Goal: Transaction & Acquisition: Book appointment/travel/reservation

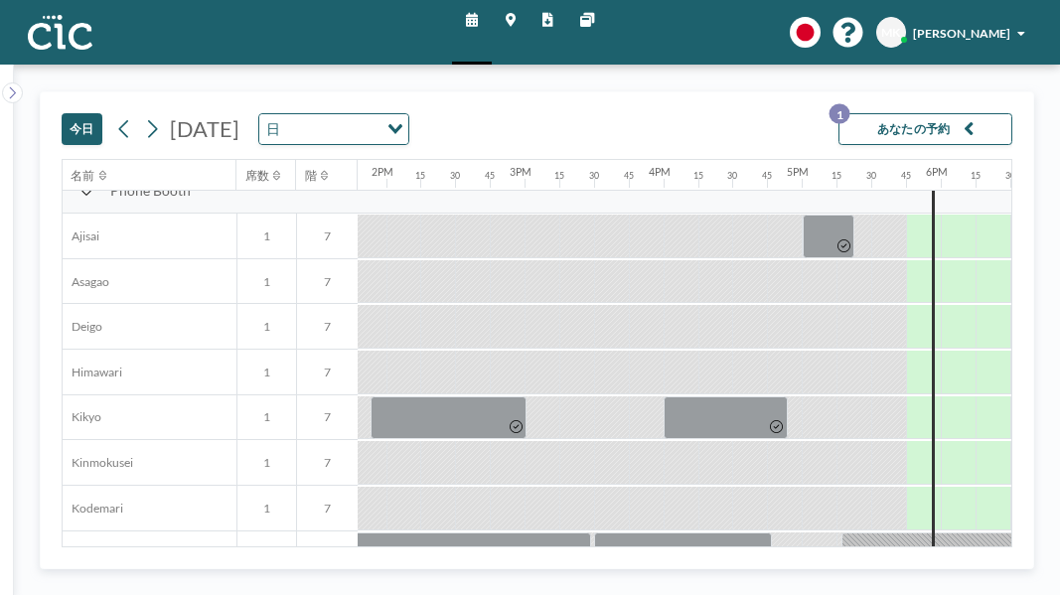
scroll to position [511, 1912]
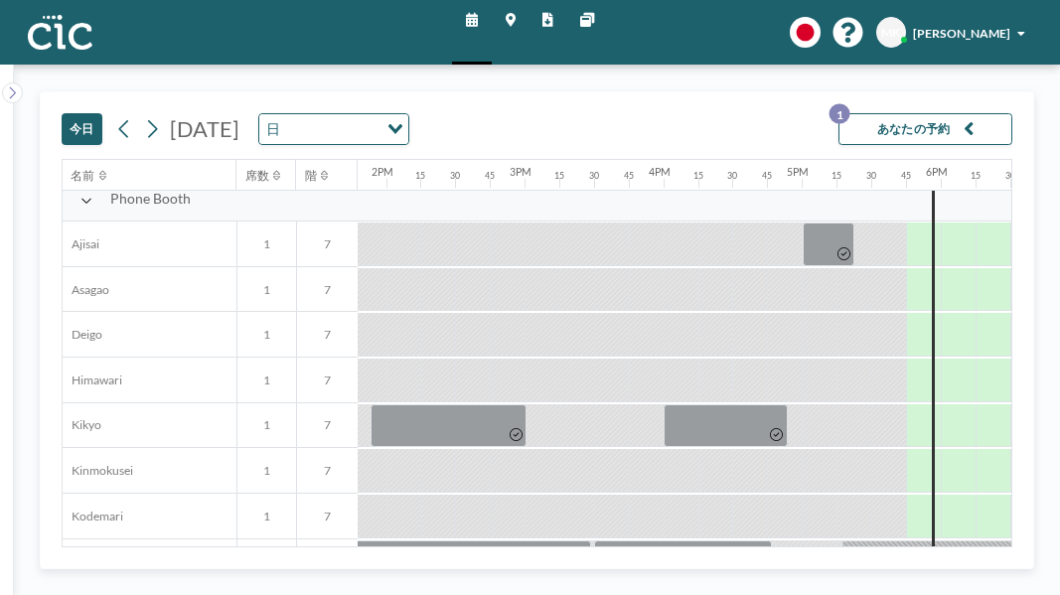
click at [941, 359] on div at bounding box center [958, 380] width 35 height 43
click at [906, 359] on div at bounding box center [923, 380] width 35 height 43
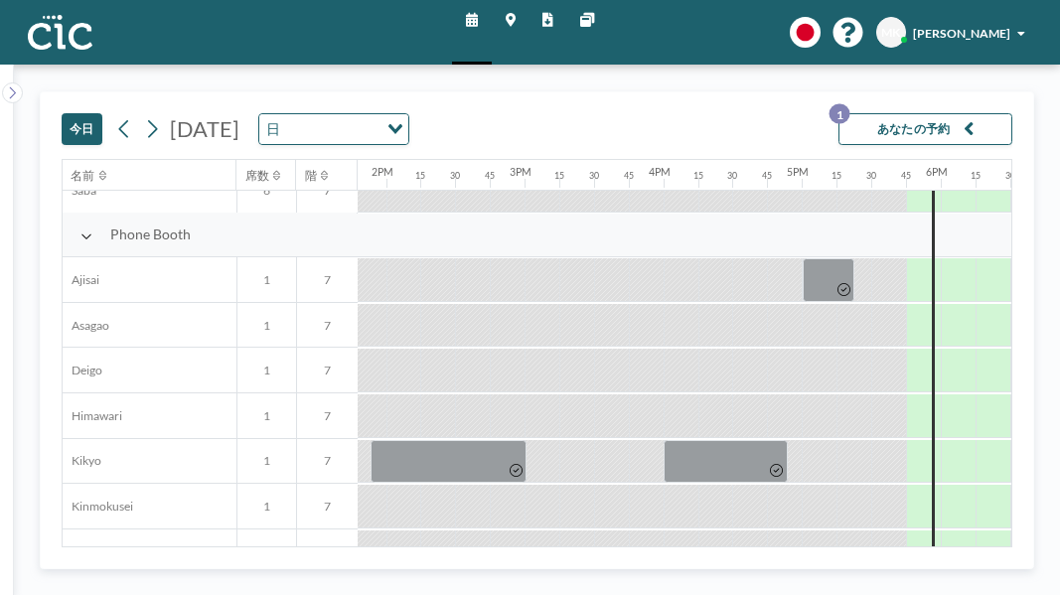
scroll to position [476, 1912]
click at [941, 393] on div at bounding box center [958, 414] width 35 height 43
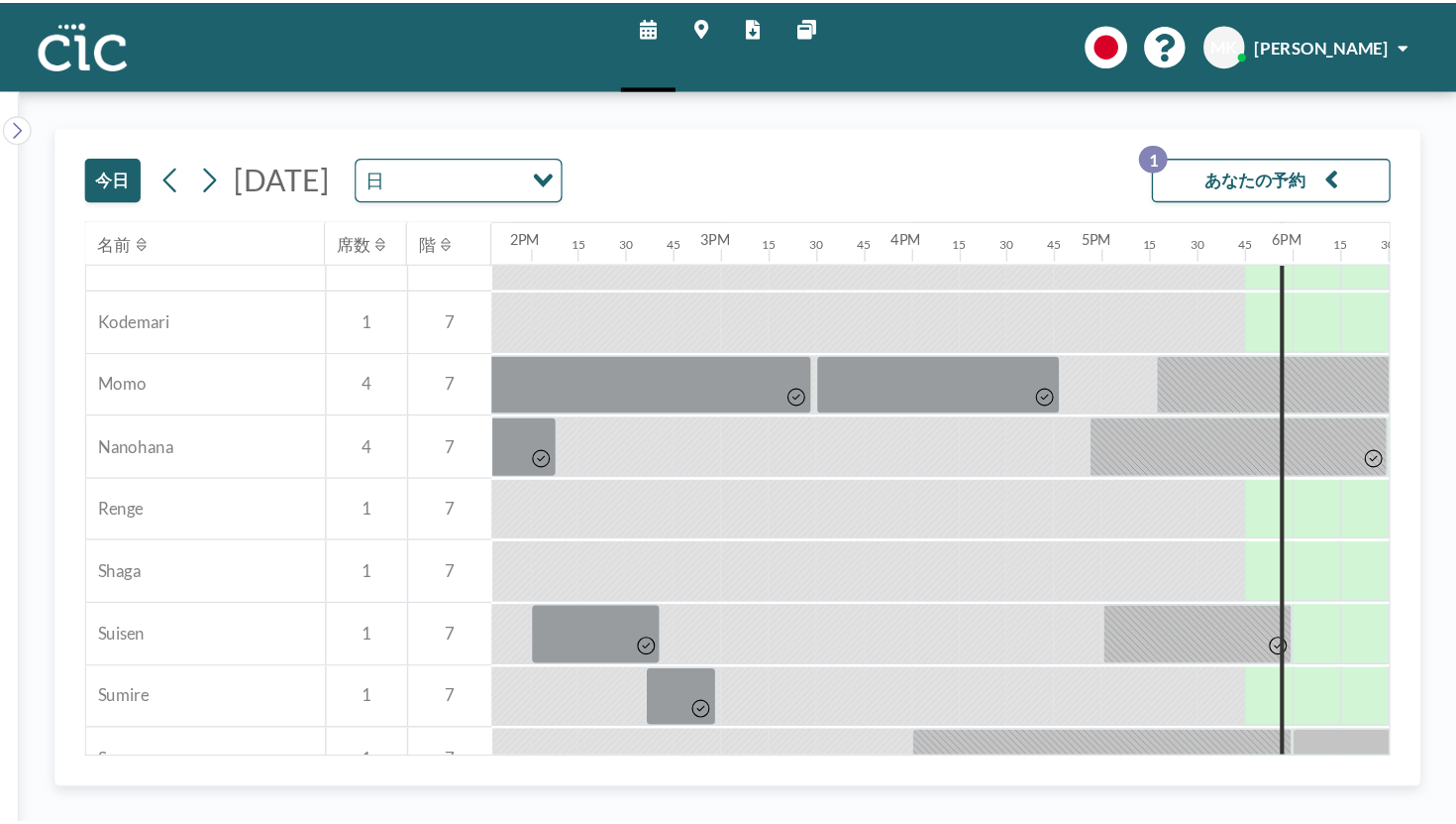
scroll to position [469, 1907]
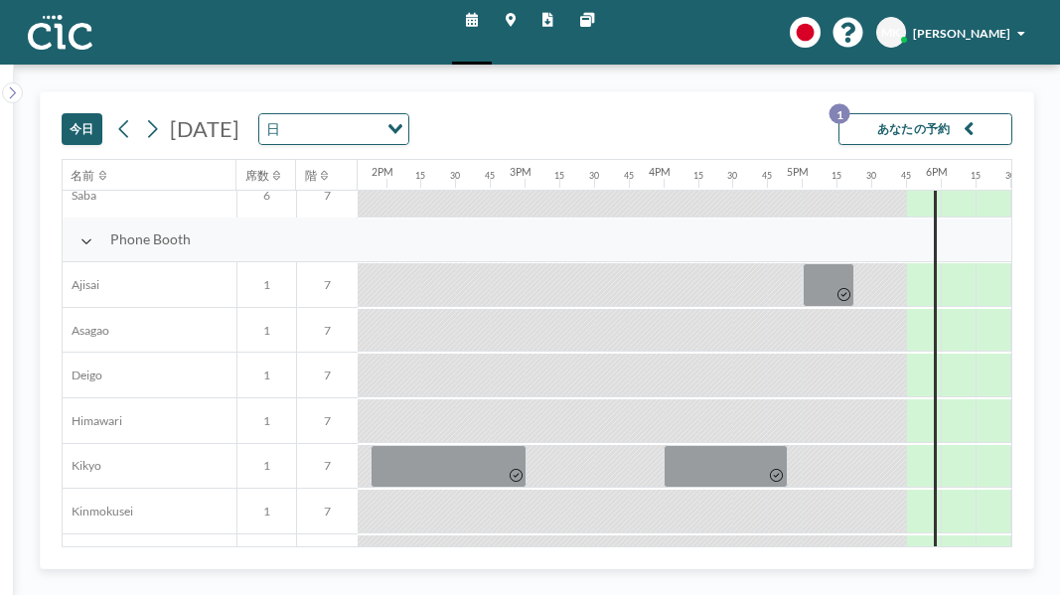
click at [941, 445] on div at bounding box center [958, 466] width 35 height 43
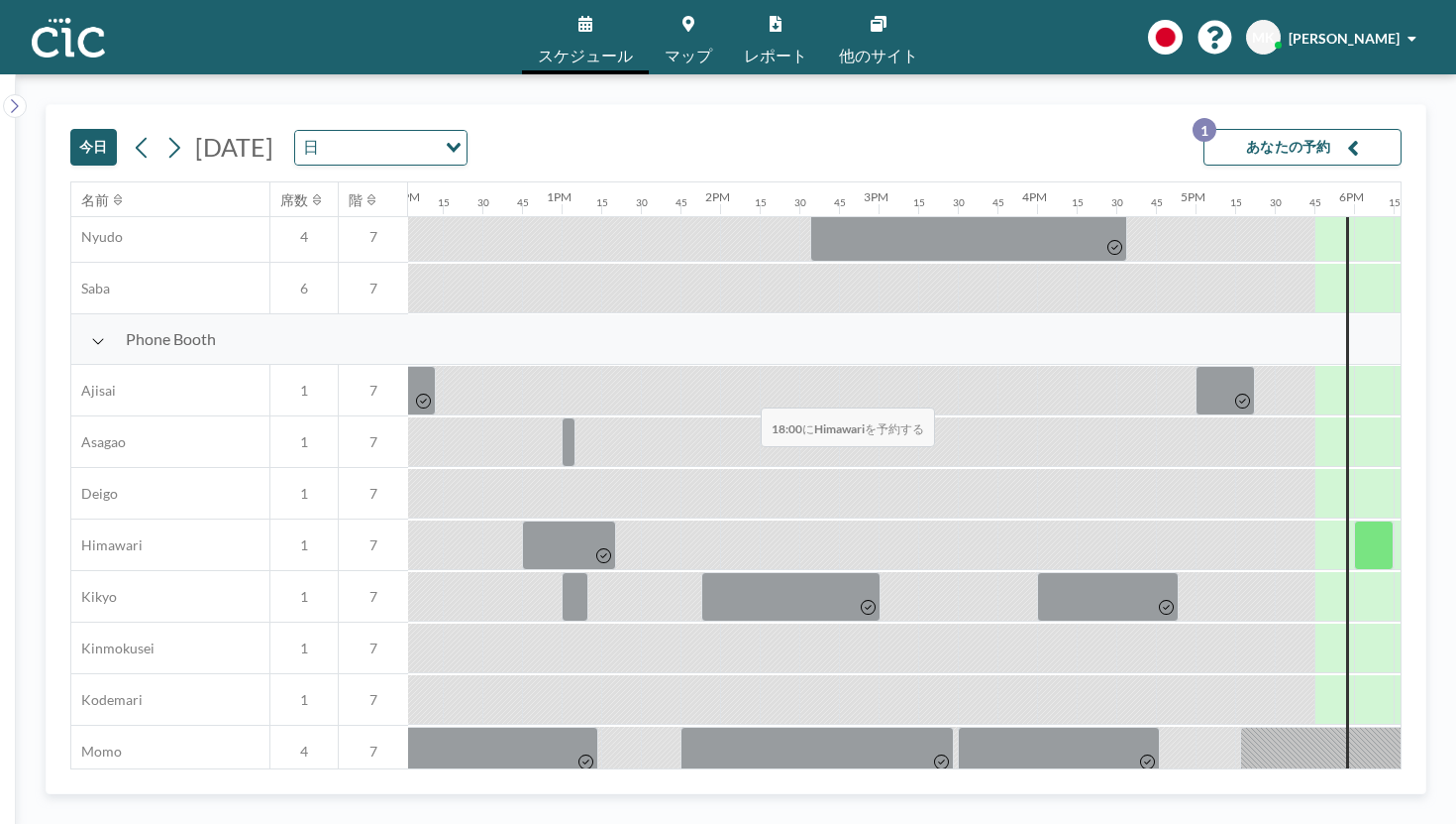
click at [1056, 521] on div at bounding box center [1374, 546] width 40 height 50
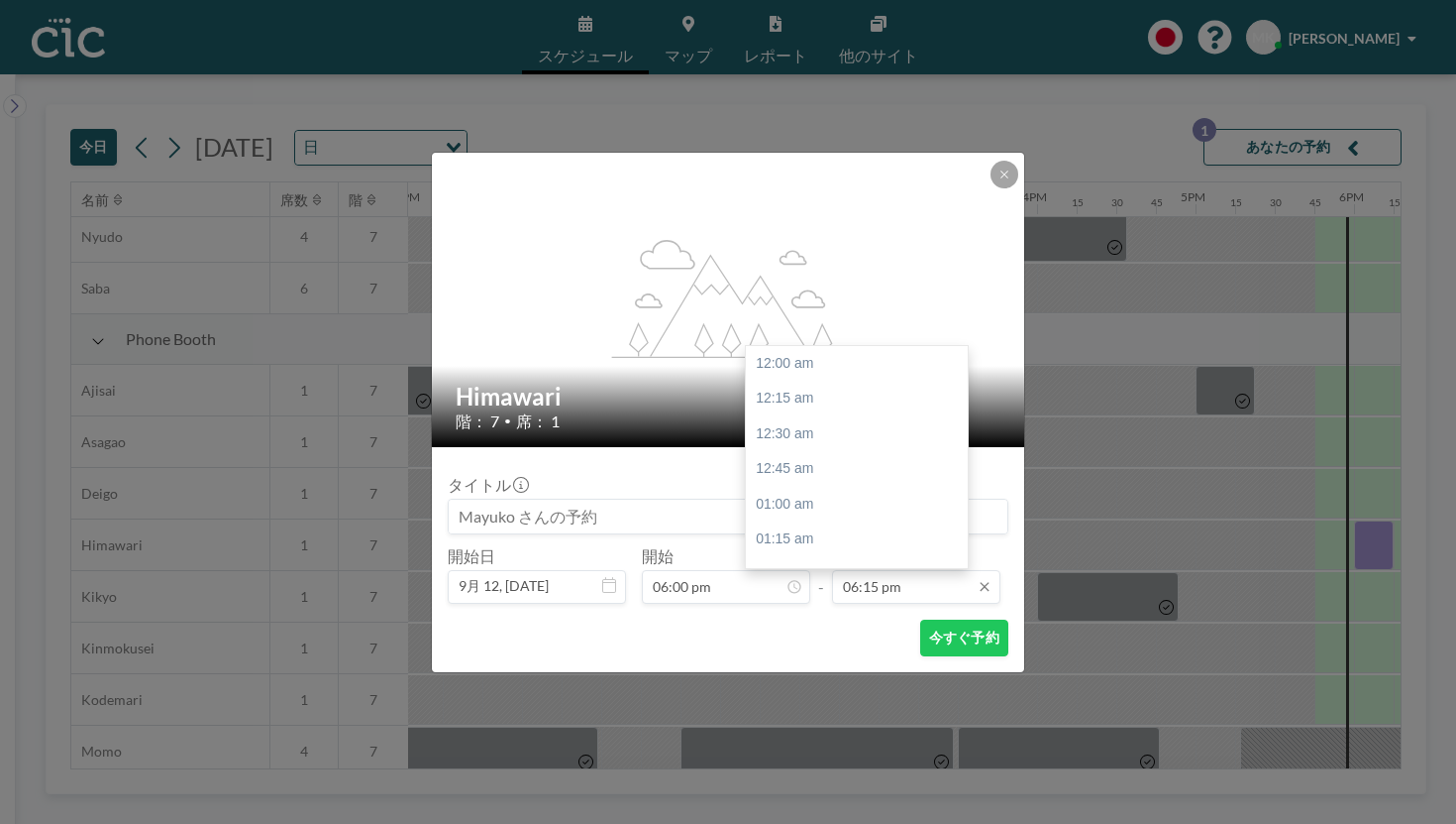
scroll to position [2309, 0]
click at [837, 593] on div "07:00 pm" at bounding box center [857, 735] width 222 height 36
type input "07:00 pm"
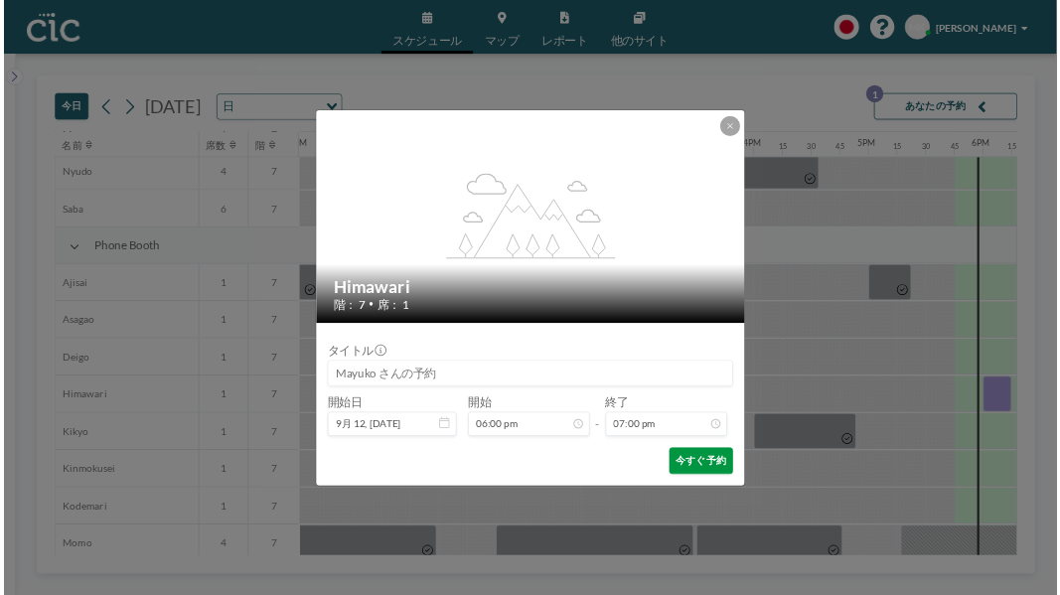
scroll to position [2410, 0]
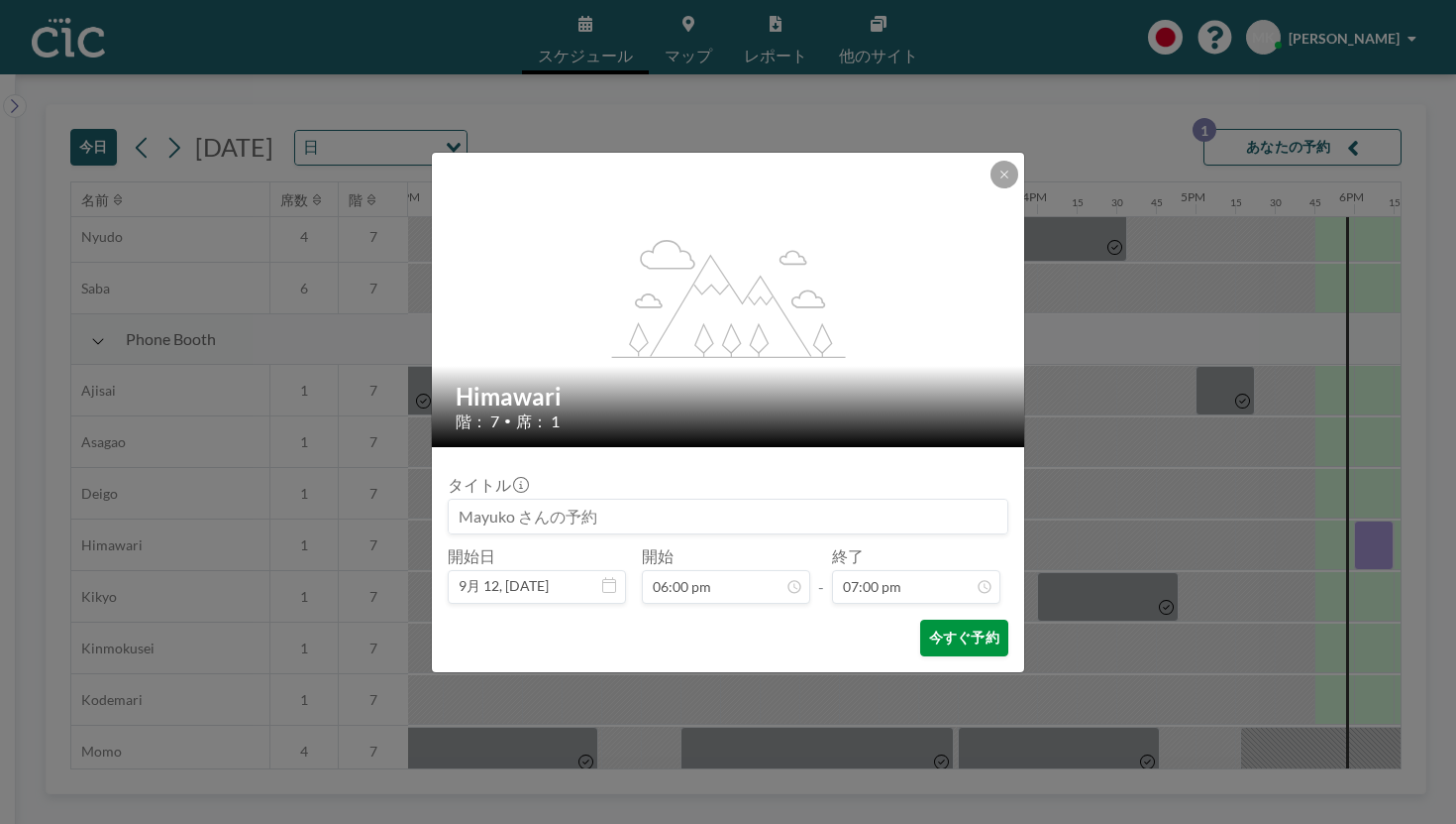
click at [920, 593] on button "今すぐ予約" at bounding box center [964, 637] width 88 height 37
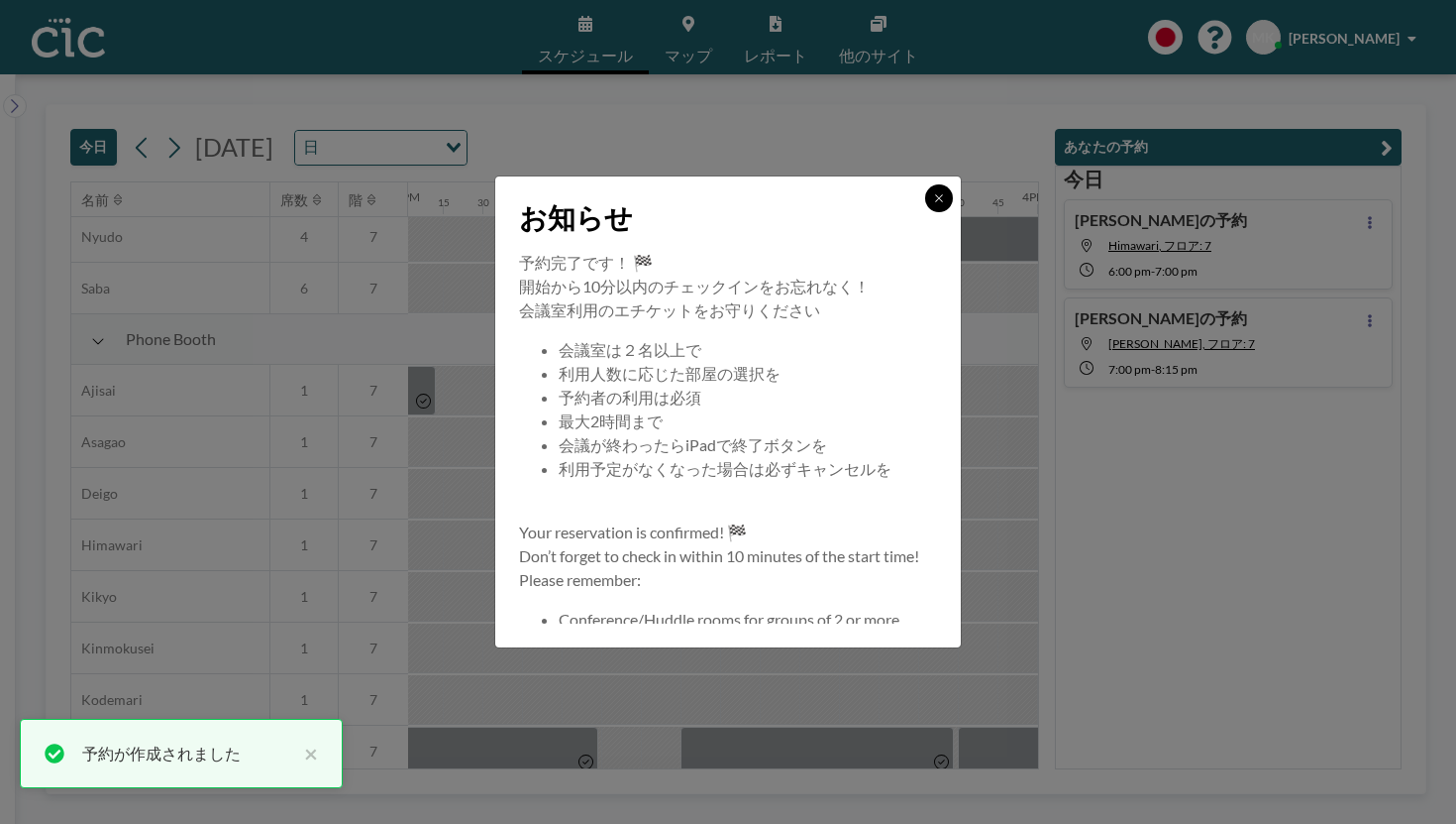
click at [925, 212] on button at bounding box center [939, 199] width 28 height 28
